Goal: Information Seeking & Learning: Learn about a topic

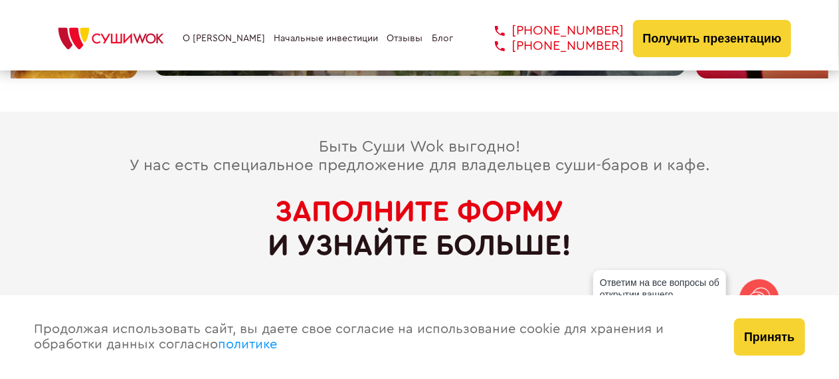
scroll to position [6164, 0]
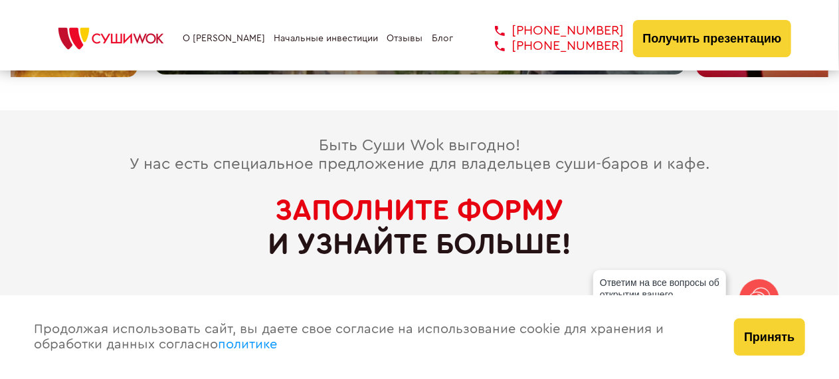
click at [224, 41] on link "О [PERSON_NAME]" at bounding box center [224, 38] width 82 height 11
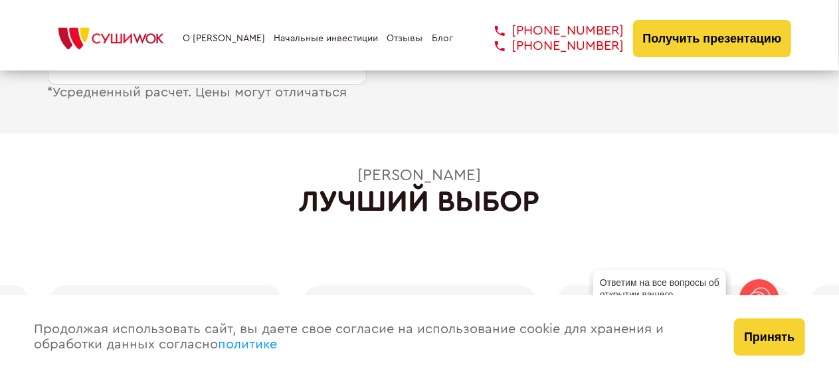
scroll to position [1860, 0]
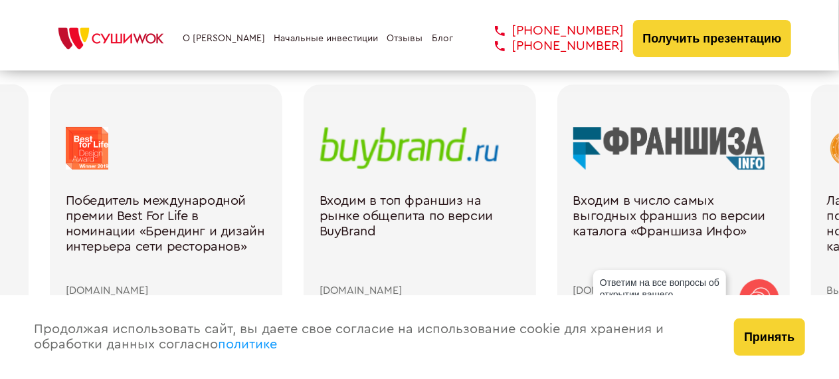
click at [787, 338] on button "Принять" at bounding box center [769, 336] width 70 height 37
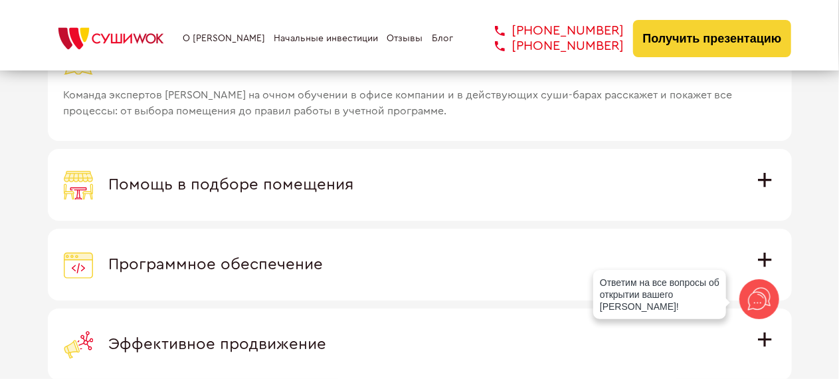
scroll to position [3720, 0]
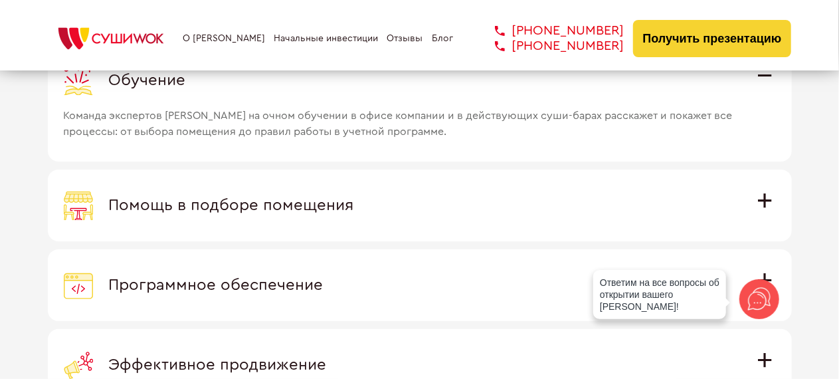
click at [290, 201] on span "Помощь в подборе помещения" at bounding box center [231, 205] width 245 height 16
click at [0, 0] on input "Помощь в подборе помещения Наши специалисты оценят варианты помещения в вашем г…" at bounding box center [0, 0] width 0 height 0
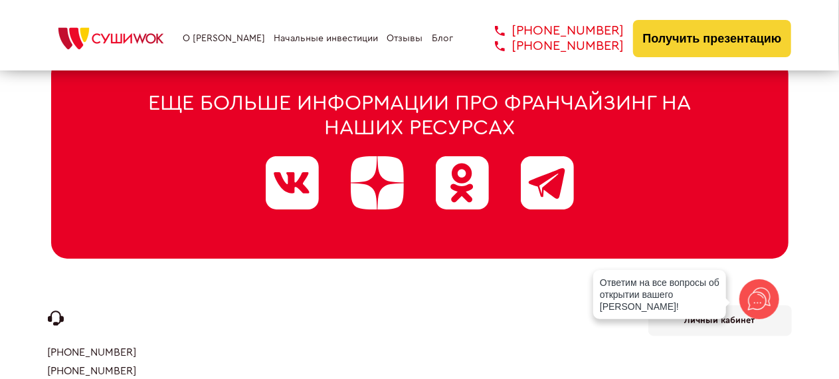
scroll to position [6829, 0]
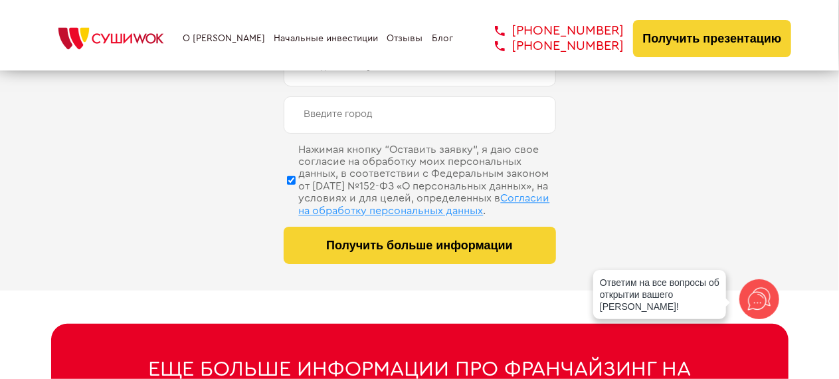
scroll to position [6497, 0]
